Goal: Task Accomplishment & Management: Use online tool/utility

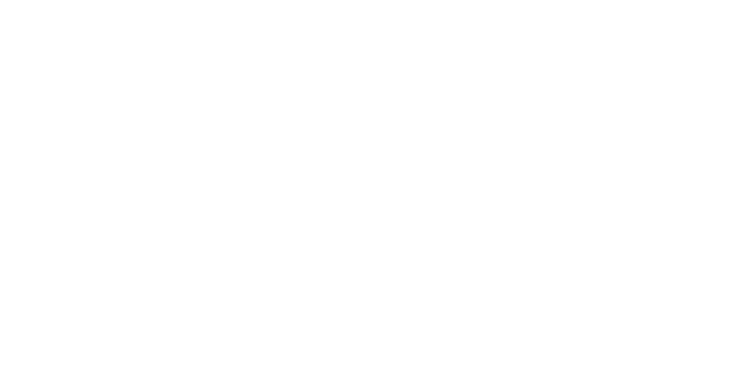
click at [90, 102] on div at bounding box center [367, 183] width 734 height 366
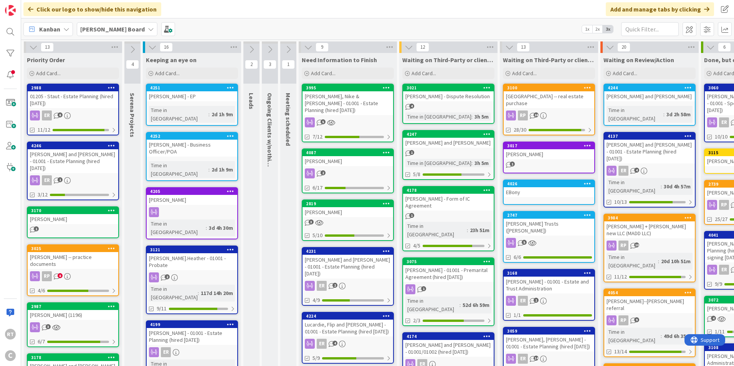
click at [73, 103] on div "01205 - Staut - Estate Planning (hired [DATE])" at bounding box center [73, 99] width 91 height 17
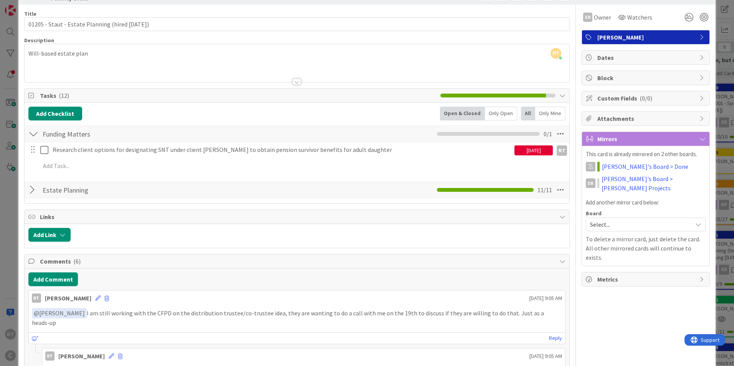
scroll to position [38, 0]
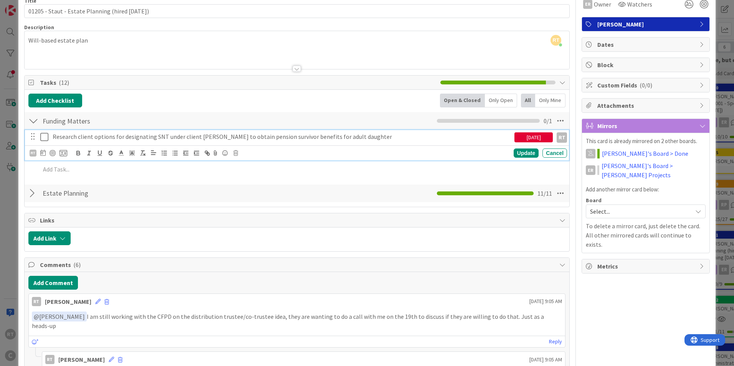
click at [45, 137] on icon at bounding box center [44, 136] width 8 height 9
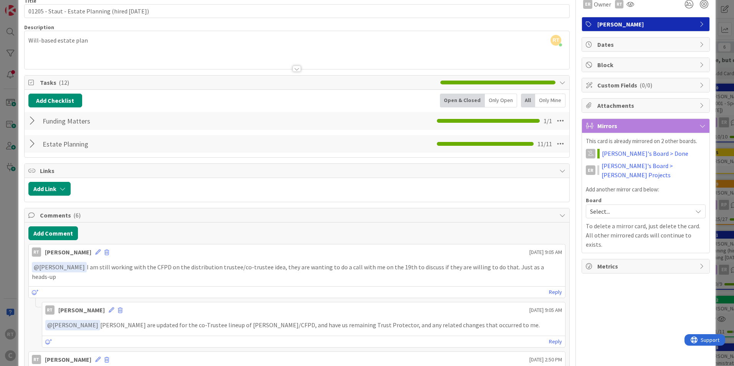
click at [35, 122] on div at bounding box center [33, 121] width 10 height 14
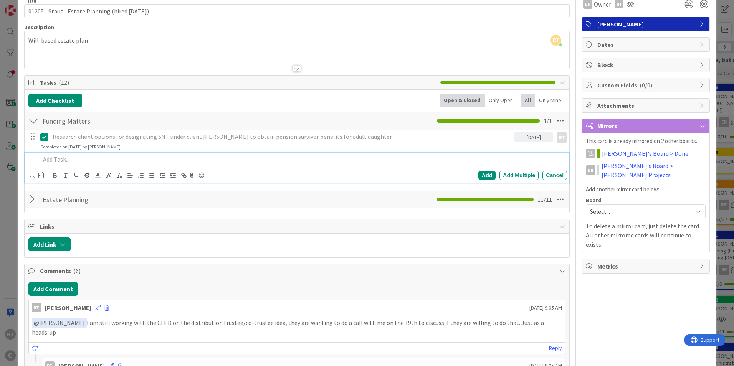
click at [61, 156] on p at bounding box center [302, 159] width 524 height 9
click at [73, 157] on p "EDR and RT t coordinate with clients regarding next steps" at bounding box center [302, 159] width 524 height 9
click at [478, 176] on div "Add" at bounding box center [486, 175] width 17 height 9
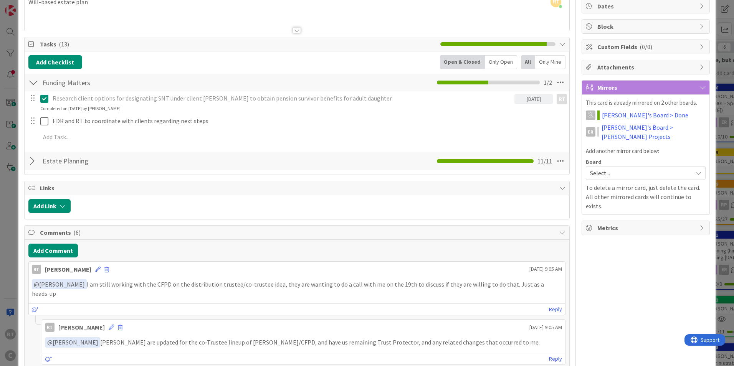
scroll to position [115, 0]
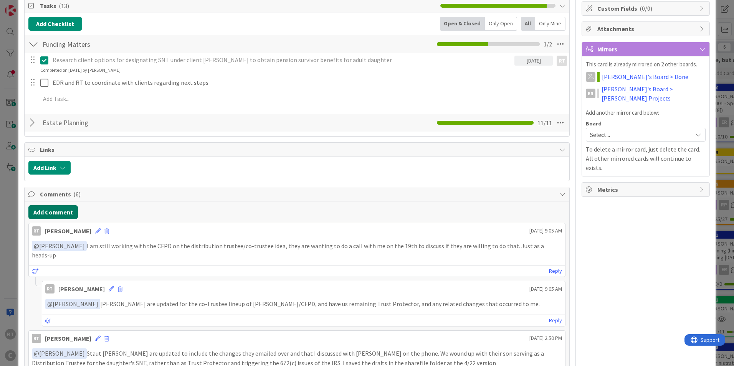
click at [51, 217] on button "Add Comment" at bounding box center [53, 212] width 50 height 14
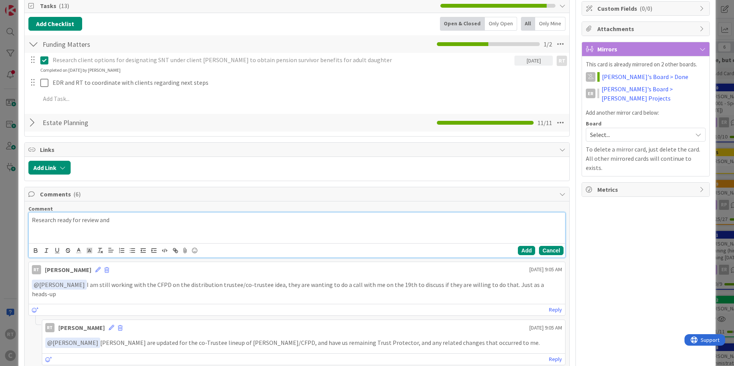
click at [547, 250] on button "Cancel" at bounding box center [551, 250] width 25 height 9
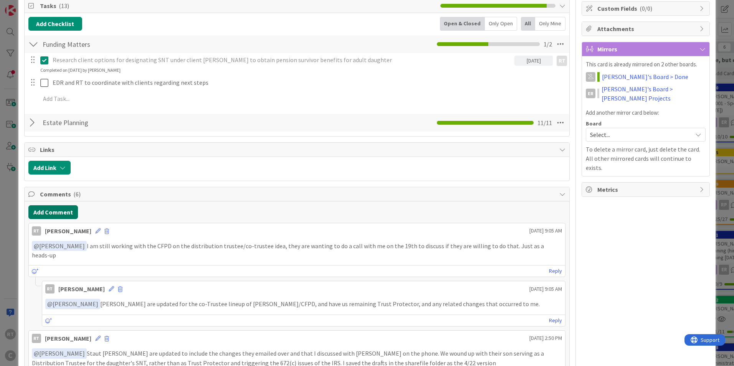
click at [65, 217] on button "Add Comment" at bounding box center [53, 212] width 50 height 14
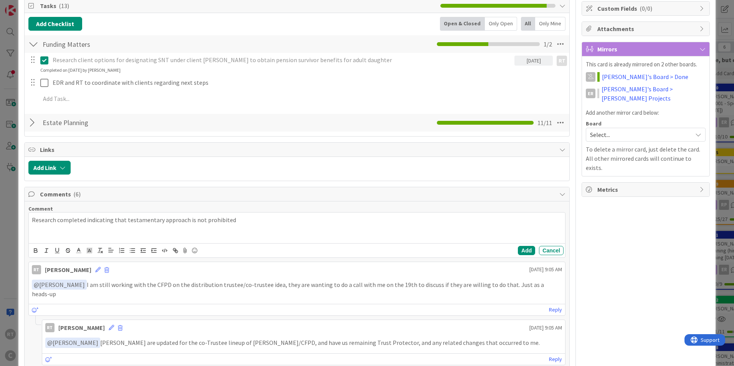
click at [524, 257] on div "Add Cancel" at bounding box center [297, 250] width 536 height 14
click at [524, 254] on button "Add" at bounding box center [526, 250] width 17 height 9
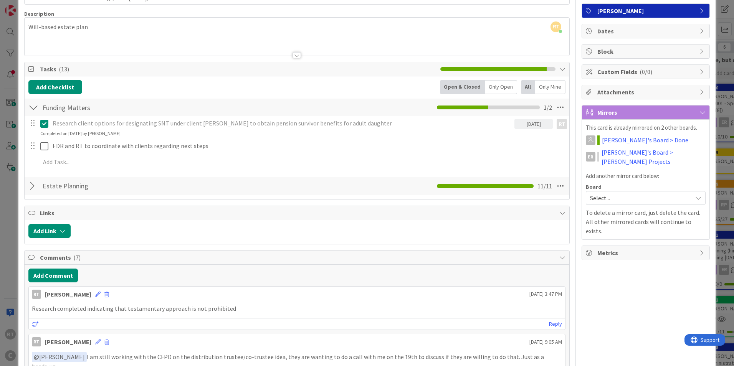
scroll to position [0, 0]
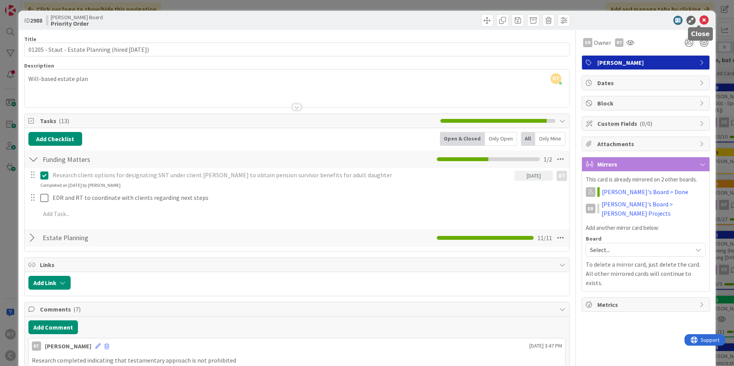
click at [700, 19] on icon at bounding box center [704, 20] width 9 height 9
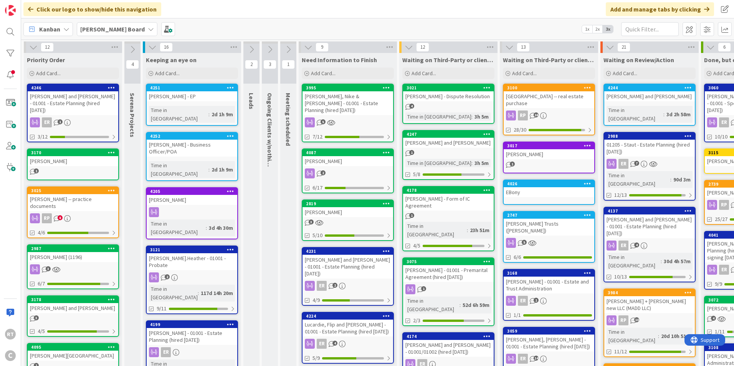
click at [72, 101] on div "[PERSON_NAME] and [PERSON_NAME] - 01001 - Estate Planning (hired [DATE])" at bounding box center [73, 103] width 91 height 24
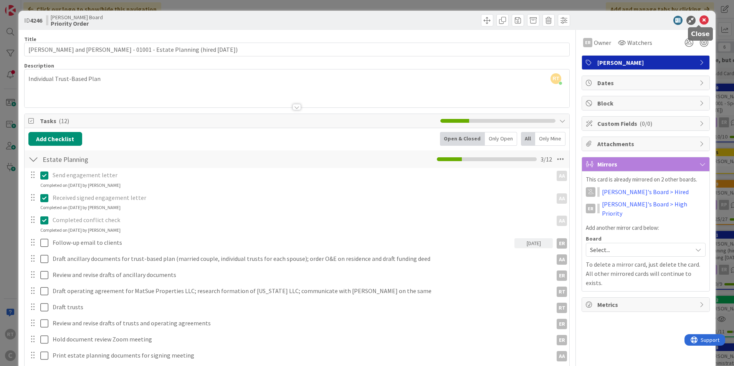
click at [701, 21] on icon at bounding box center [704, 20] width 9 height 9
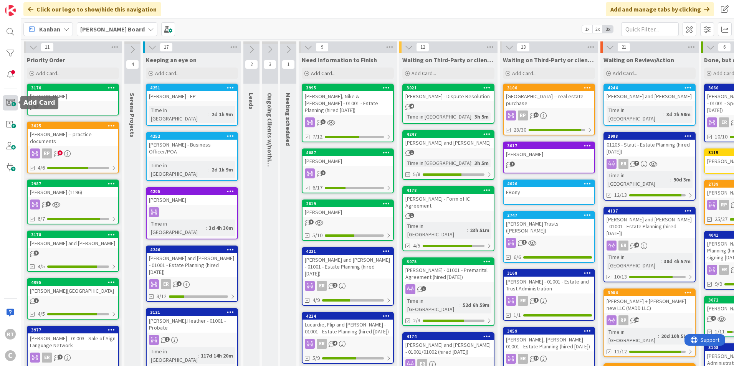
click at [9, 105] on span at bounding box center [10, 102] width 15 height 15
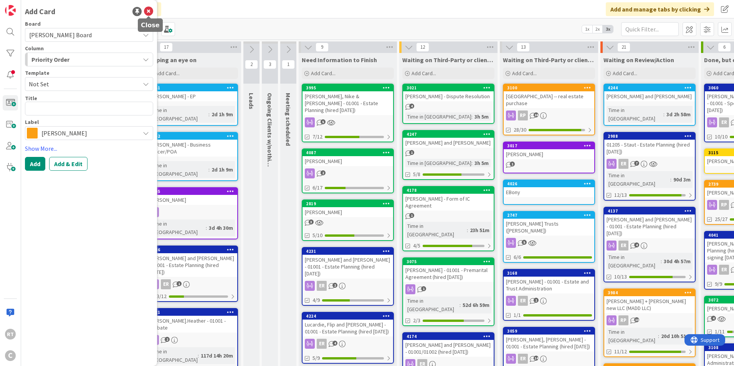
click at [148, 12] on icon at bounding box center [148, 11] width 9 height 9
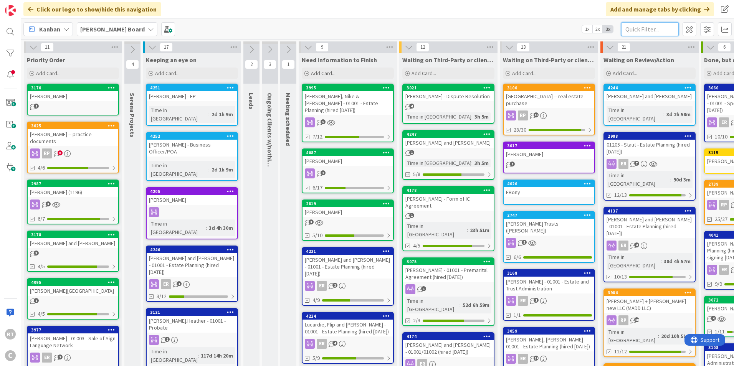
click at [650, 31] on input "text" at bounding box center [650, 29] width 58 height 14
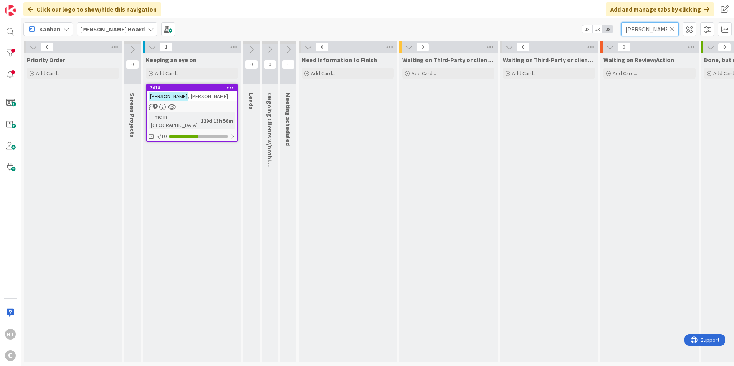
type input "[PERSON_NAME]"
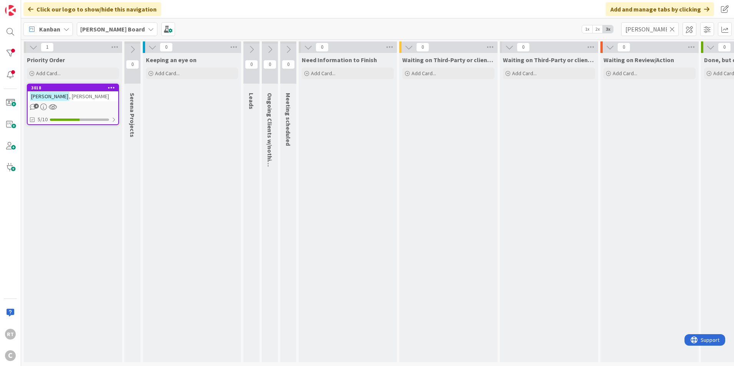
click at [674, 31] on icon at bounding box center [672, 29] width 5 height 7
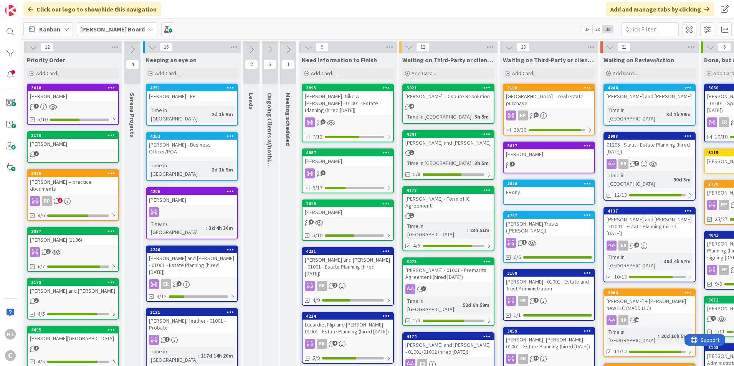
click at [66, 91] on div "3018" at bounding box center [73, 87] width 91 height 7
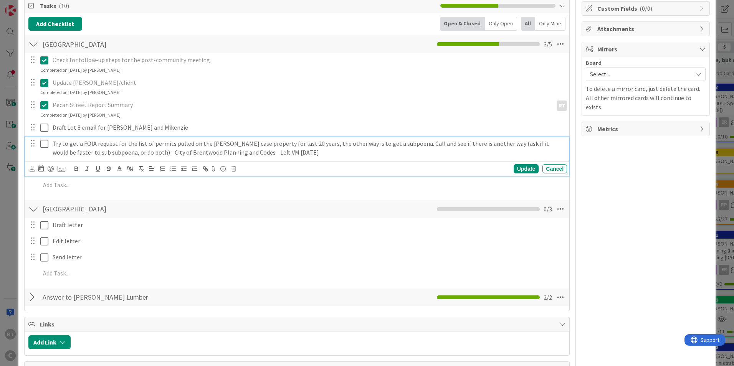
click at [44, 144] on icon at bounding box center [44, 143] width 8 height 9
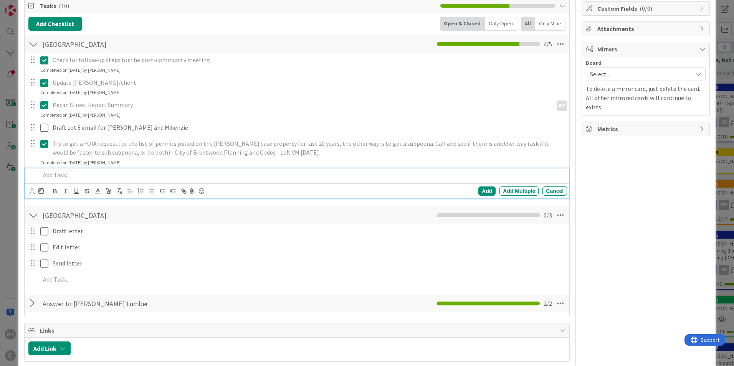
click at [51, 175] on p at bounding box center [302, 175] width 524 height 9
click at [485, 192] on div "Add" at bounding box center [486, 191] width 17 height 9
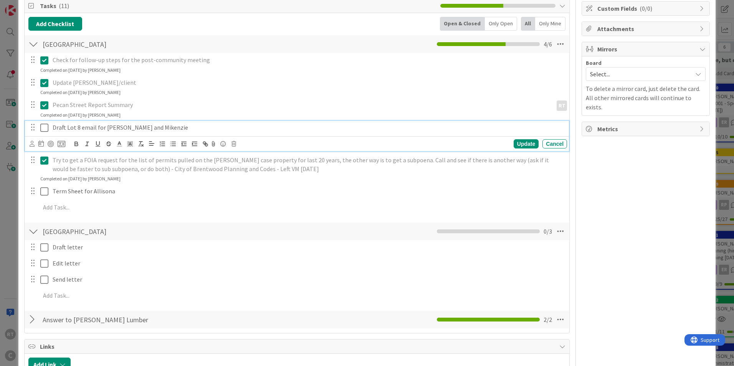
click at [41, 132] on icon at bounding box center [44, 127] width 8 height 9
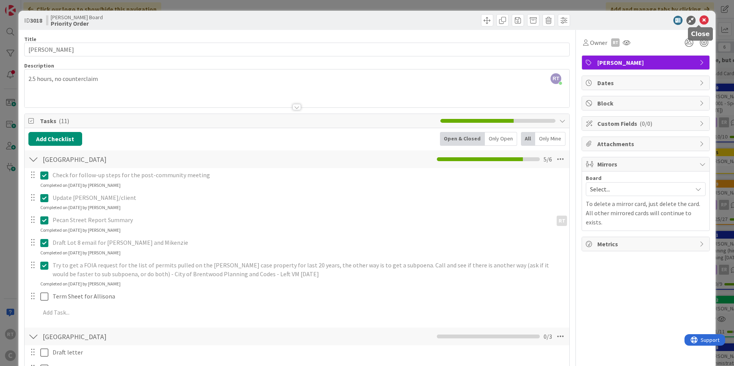
click at [700, 21] on icon at bounding box center [704, 20] width 9 height 9
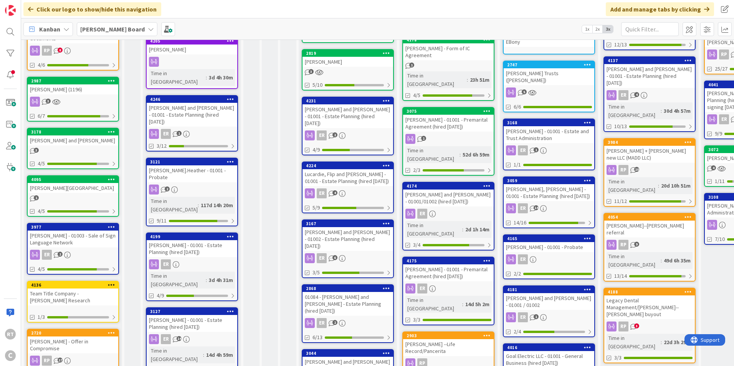
scroll to position [154, 0]
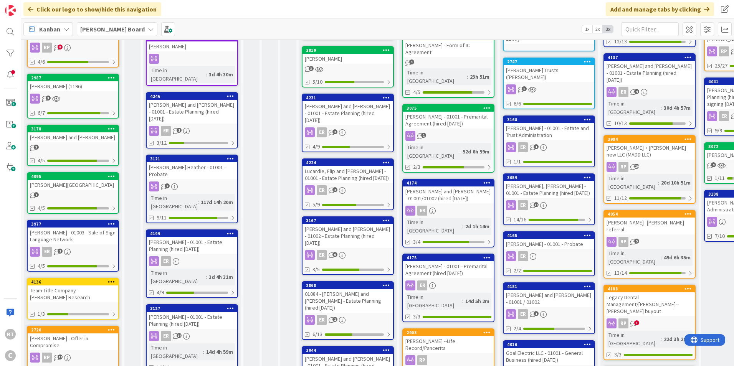
click at [75, 139] on div "[PERSON_NAME] and [PERSON_NAME]" at bounding box center [73, 137] width 91 height 10
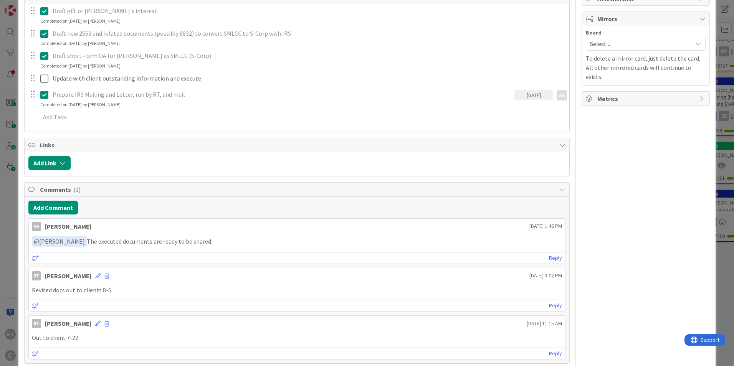
scroll to position [154, 0]
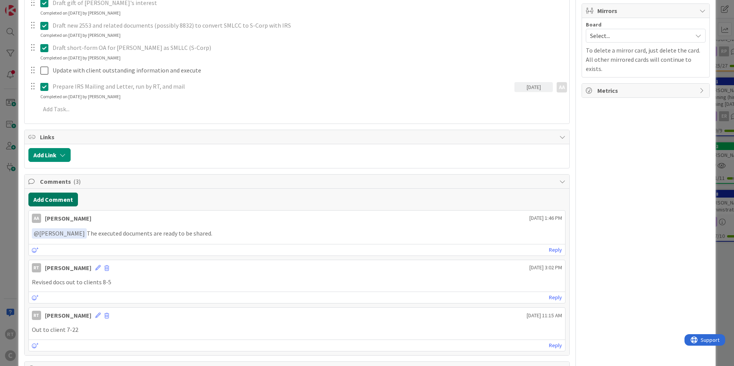
click at [64, 203] on button "Add Comment" at bounding box center [53, 200] width 50 height 14
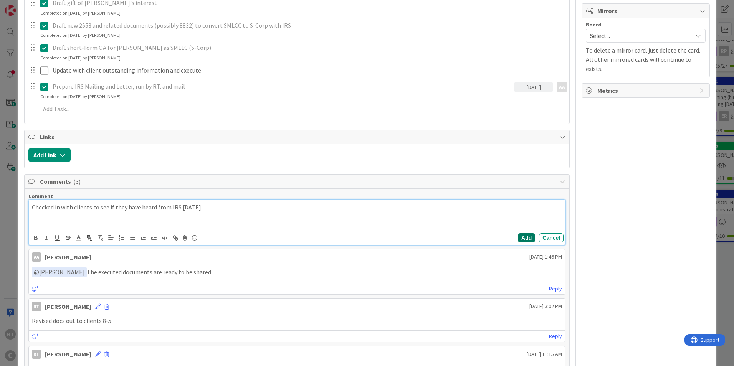
click at [518, 240] on button "Add" at bounding box center [526, 237] width 17 height 9
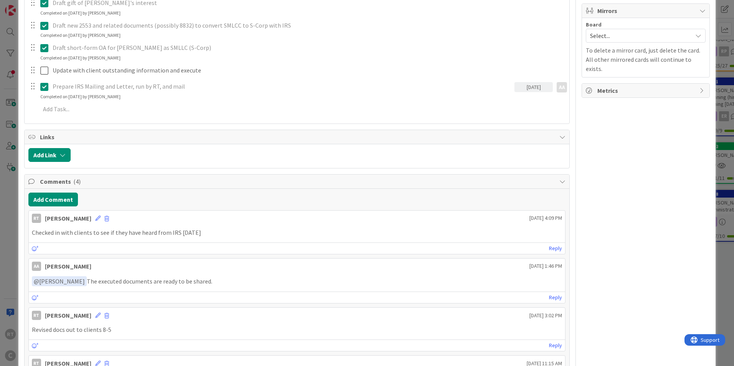
scroll to position [0, 0]
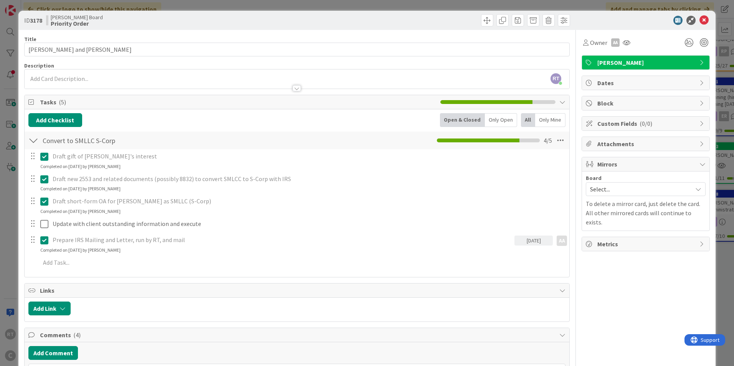
click at [700, 21] on icon at bounding box center [704, 20] width 9 height 9
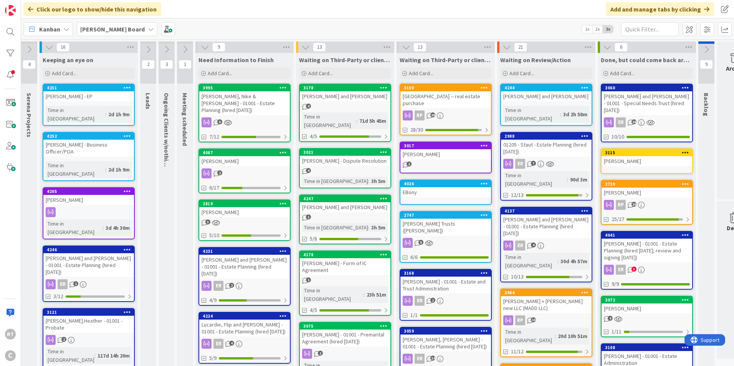
scroll to position [0, 133]
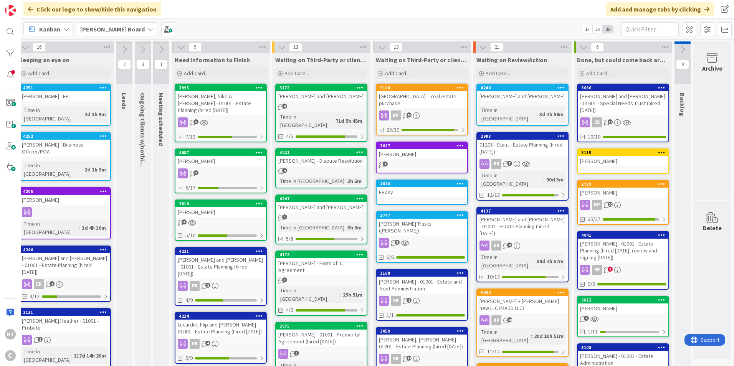
click at [679, 51] on icon at bounding box center [683, 49] width 8 height 8
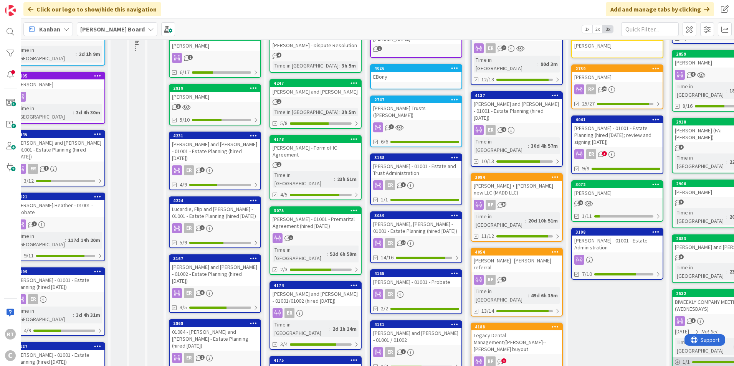
scroll to position [115, 133]
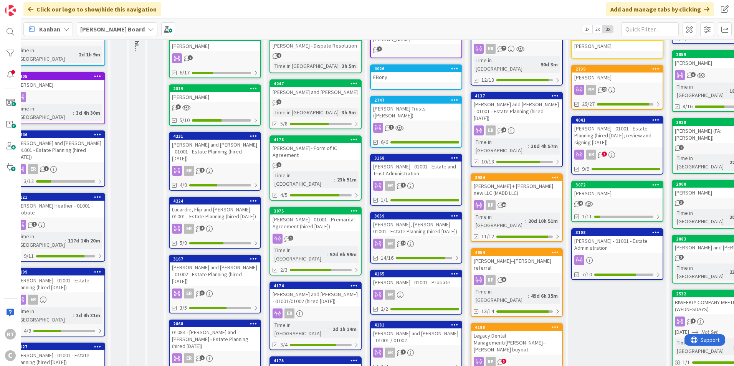
click at [704, 298] on div "BIWEEKLY COMPANY MEETING AGENDA (WEDNESDAYS)" at bounding box center [718, 306] width 91 height 17
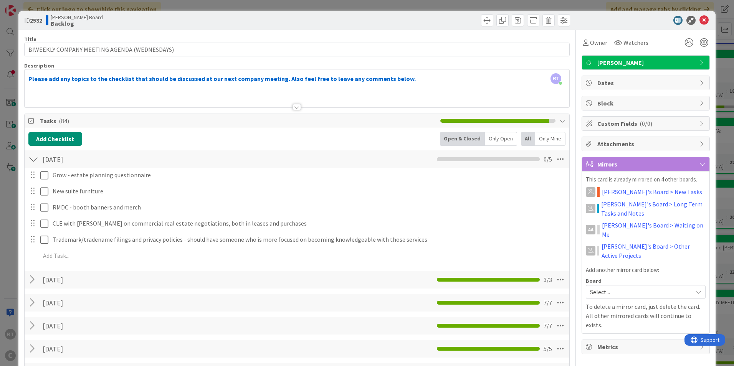
scroll to position [38, 0]
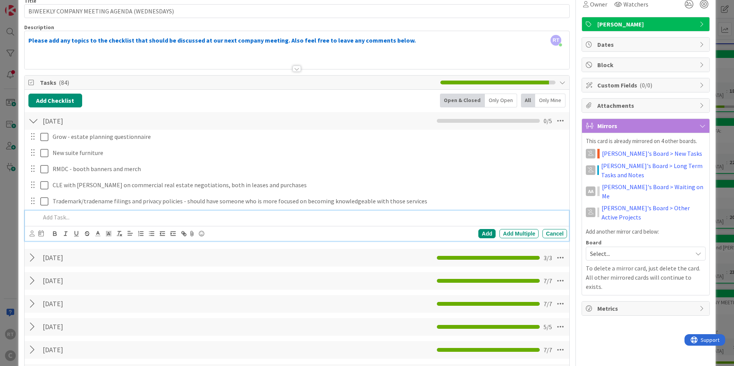
click at [62, 218] on p at bounding box center [302, 217] width 524 height 9
click at [478, 233] on div "Add" at bounding box center [486, 233] width 17 height 9
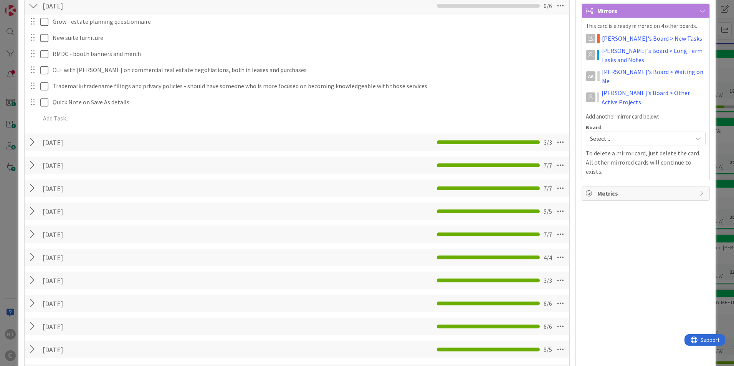
scroll to position [0, 0]
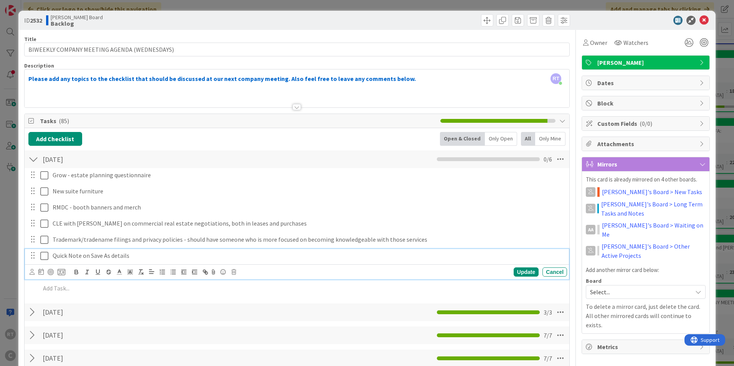
click at [121, 258] on p "Quick Note on Save As details" at bounding box center [309, 256] width 512 height 9
click at [132, 256] on p "Quick Note on Save As details" at bounding box center [309, 256] width 512 height 9
click at [514, 270] on div "Update" at bounding box center [526, 272] width 25 height 9
click at [98, 258] on p "Quick Note on Save As details for word and PDFs to be sent to clients" at bounding box center [309, 256] width 512 height 9
click at [125, 257] on p "Quick Note on Save As details for word and PDFs to be sent to clients" at bounding box center [309, 256] width 512 height 9
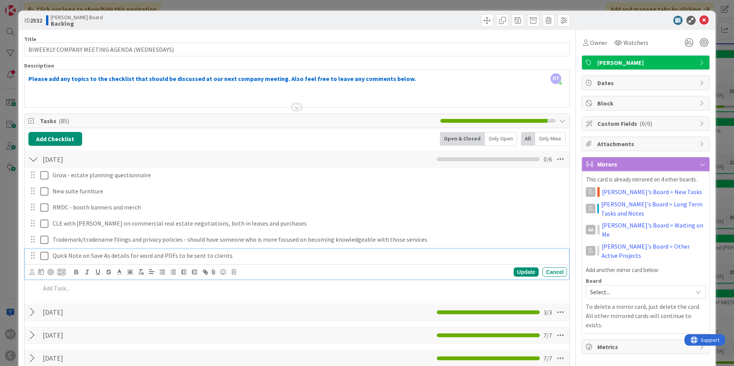
click at [129, 257] on p "Quick Note on Save As details for word and PDFs to be sent to clients" at bounding box center [309, 256] width 512 height 9
click at [514, 273] on div "Update" at bounding box center [526, 272] width 25 height 9
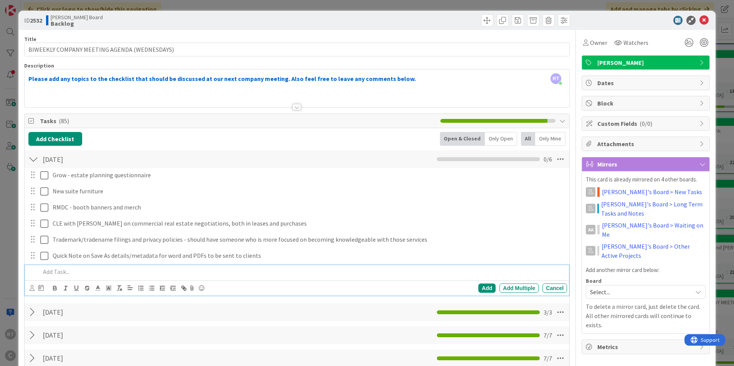
click at [62, 271] on p at bounding box center [302, 272] width 524 height 9
click at [481, 290] on div "Add" at bounding box center [486, 288] width 17 height 9
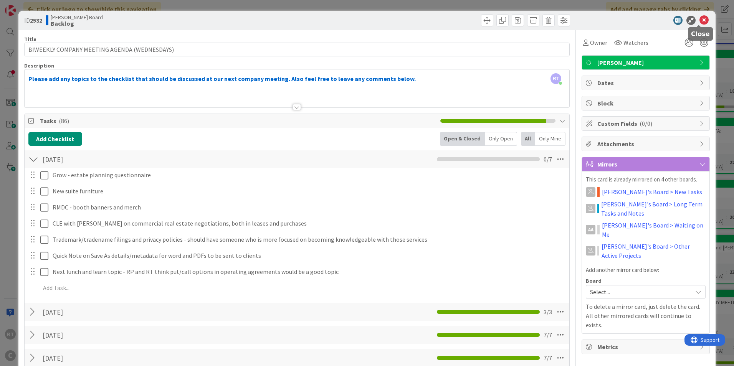
click at [703, 21] on icon at bounding box center [704, 20] width 9 height 9
